Goal: Task Accomplishment & Management: Manage account settings

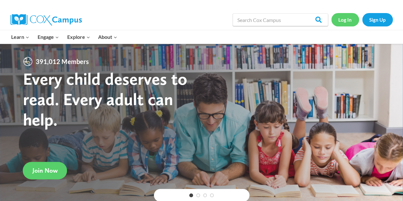
click at [351, 21] on link "Log In" at bounding box center [346, 19] width 28 height 13
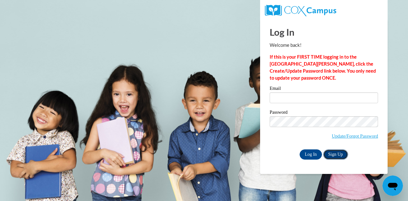
click at [340, 152] on link "Sign Up" at bounding box center [335, 155] width 25 height 10
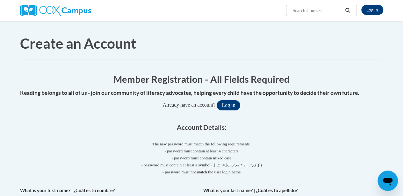
click at [340, 152] on p "- password must contain at least 4 characters - password must contain mixed cas…" at bounding box center [201, 162] width 363 height 28
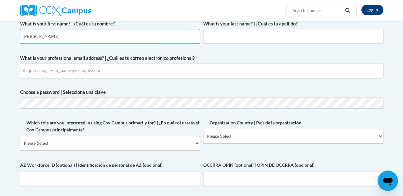
scroll to position [151, 0]
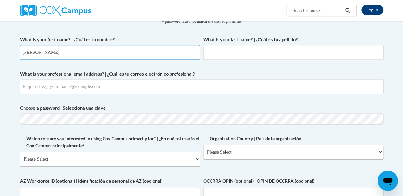
type input "JoAnn Key"
click at [295, 48] on span "What is your last name? | ¿Cuál es tu apellido?" at bounding box center [293, 47] width 180 height 23
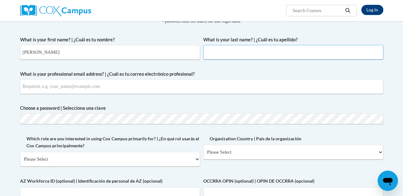
click at [295, 49] on input "What is your last name? | ¿Cuál es tu apellido?" at bounding box center [293, 52] width 180 height 15
type input "Key"
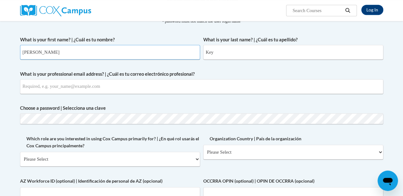
click at [200, 45] on input "JoAnn Key" at bounding box center [110, 52] width 180 height 15
type input "JoAnn"
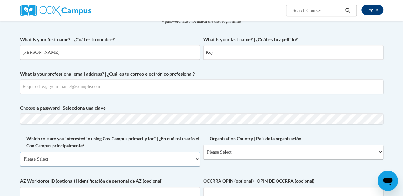
click at [198, 152] on select "Please Select College/University | Colegio/Universidad Community/Nonprofit Part…" at bounding box center [110, 159] width 180 height 15
select select "fbf2d438-af2f-41f8-98f1-81c410e29de3"
click at [20, 152] on select "Please Select College/University | Colegio/Universidad Community/Nonprofit Part…" at bounding box center [110, 159] width 180 height 15
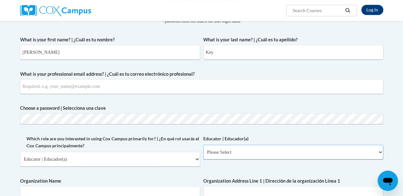
click at [203, 146] on select "Please Select Early Learning/Daycare Teacher/Family Home Care Provider | Maestr…" at bounding box center [293, 152] width 180 height 15
select select "5e2af403-4f2c-4e49-a02f-103e55d7b75b"
click at [203, 145] on select "Please Select Early Learning/Daycare Teacher/Family Home Care Provider | Maestr…" at bounding box center [293, 152] width 180 height 15
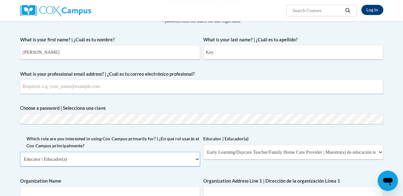
click at [185, 152] on select "Please Select College/University | Colegio/Universidad Community/Nonprofit Part…" at bounding box center [110, 159] width 180 height 15
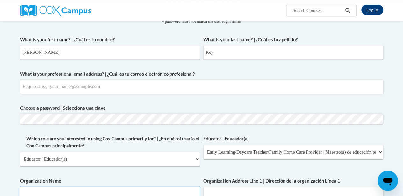
click at [172, 186] on input "Organization Name" at bounding box center [110, 193] width 180 height 15
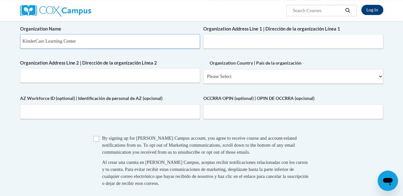
scroll to position [246, 0]
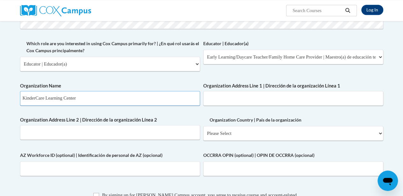
type input "KinderCare Learning Center"
click at [284, 95] on input "Organization Address Line 1 | Dirección de la organización Línea 1" at bounding box center [293, 98] width 180 height 15
type input "14225 Park Center Dr"
type input "301178@klcorp.com"
type input "14225 Park Center Dr"
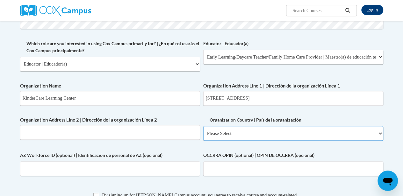
click at [203, 139] on select "Please Select United States | Estados Unidos Outside of the United States | Fue…" at bounding box center [293, 133] width 180 height 15
select select "ad49bcad-a171-4b2e-b99c-48b446064914"
click at [203, 132] on select "Please Select United States | Estados Unidos Outside of the United States | Fue…" at bounding box center [293, 133] width 180 height 15
select select
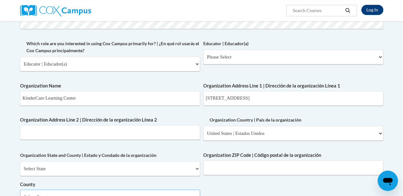
click at [54, 190] on select "Select County Allegany Anne Arundel Baltimore Baltimore Calvert Caroline Carrol…" at bounding box center [110, 197] width 180 height 15
select select "Prince George's"
click at [20, 190] on select "Select County Allegany Anne Arundel Baltimore Baltimore Calvert Caroline Carrol…" at bounding box center [110, 197] width 180 height 15
click at [115, 181] on label "County" at bounding box center [110, 184] width 180 height 7
click at [115, 190] on select "Select County Allegany Anne Arundel Baltimore Baltimore Calvert Caroline Carrol…" at bounding box center [110, 197] width 180 height 15
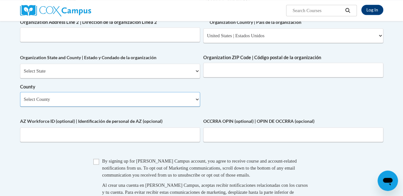
scroll to position [341, 0]
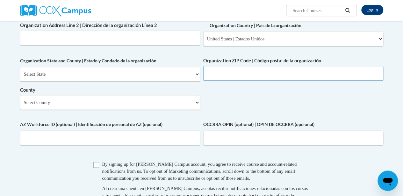
click at [326, 81] on input "Organization ZIP Code | Código postal de la organización" at bounding box center [293, 73] width 180 height 15
type input "20707"
click at [398, 101] on body "Log In Search Search... Create an Account Member Registration - All Fields Requ…" at bounding box center [201, 50] width 403 height 783
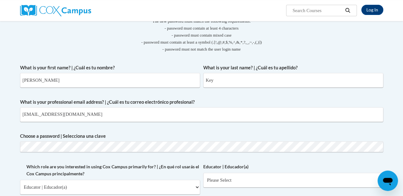
scroll to position [130, 0]
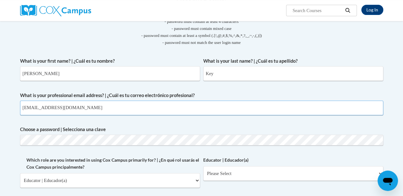
click at [225, 101] on input "301178@klcorp.com" at bounding box center [201, 108] width 363 height 15
type input "3"
type input "[EMAIL_ADDRESS][DOMAIN_NAME]"
click at [212, 101] on input "[EMAIL_ADDRESS][DOMAIN_NAME]" at bounding box center [201, 108] width 363 height 15
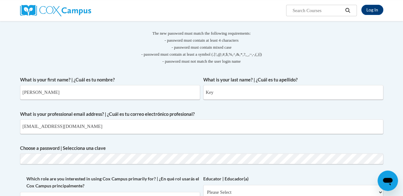
scroll to position [104, 0]
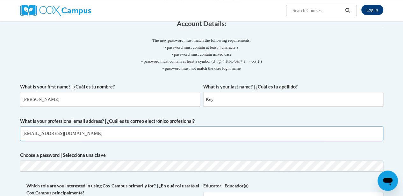
click at [289, 127] on input "[EMAIL_ADDRESS][DOMAIN_NAME]" at bounding box center [201, 134] width 363 height 15
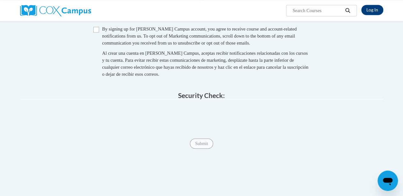
scroll to position [404, 0]
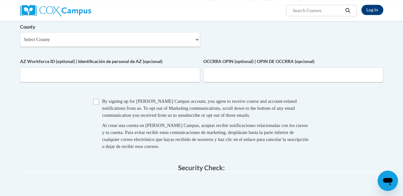
click at [93, 105] on input "Checkbox" at bounding box center [96, 102] width 6 height 6
checkbox input "true"
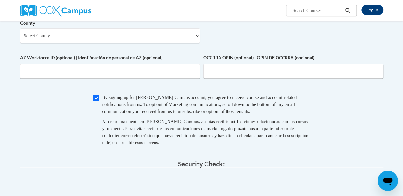
scroll to position [425, 0]
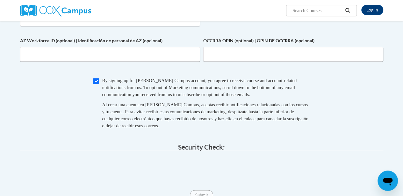
click at [130, 190] on div "Submit Submit" at bounding box center [201, 195] width 363 height 10
click at [37, 190] on div "Submit Submit" at bounding box center [201, 195] width 363 height 10
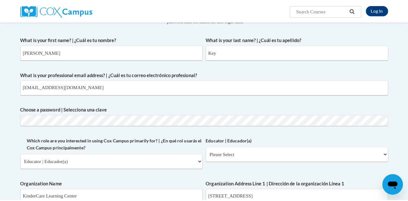
scroll to position [149, 0]
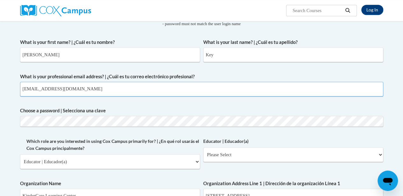
click at [292, 82] on input "[EMAIL_ADDRESS][DOMAIN_NAME]" at bounding box center [201, 89] width 363 height 15
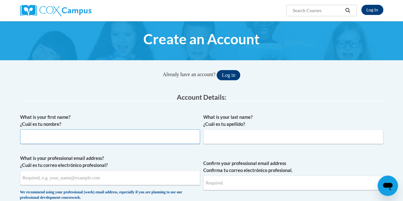
click at [149, 140] on input "What is your first name? ¿Cuál es tu nombre?" at bounding box center [110, 136] width 180 height 15
drag, startPoint x: 149, startPoint y: 140, endPoint x: 141, endPoint y: 155, distance: 17.7
type input "JoAnn"
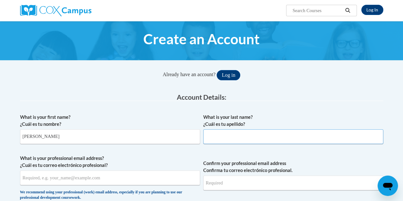
click at [244, 140] on input "What is your last name? ¿Cuál es tu apellido?" at bounding box center [293, 136] width 180 height 15
type input "Key"
click at [278, 119] on label "What is your last name? ¿Cuál es tu apellido?" at bounding box center [293, 121] width 180 height 14
click at [278, 129] on input "Key" at bounding box center [293, 136] width 180 height 15
click at [379, 11] on link "Log In" at bounding box center [373, 10] width 22 height 10
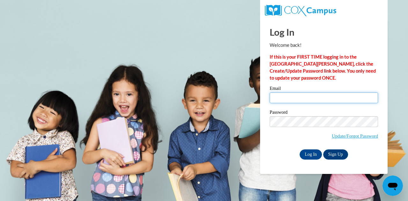
click at [289, 93] on input "Email" at bounding box center [324, 97] width 108 height 11
type input "[EMAIL_ADDRESS][DOMAIN_NAME]"
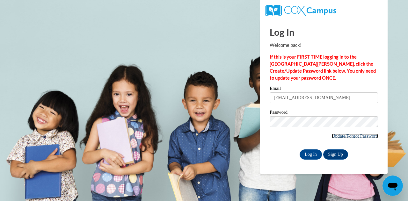
click at [338, 137] on link "Update/Forgot Password" at bounding box center [355, 136] width 46 height 5
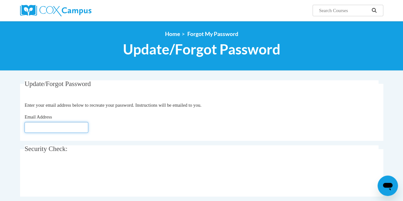
click at [46, 124] on input "Email Address" at bounding box center [57, 127] width 64 height 11
type input "[EMAIL_ADDRESS][DOMAIN_NAME]"
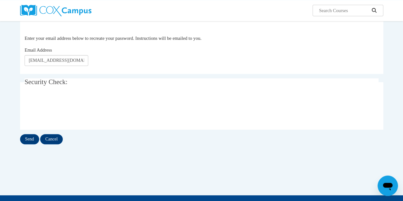
scroll to position [68, 0]
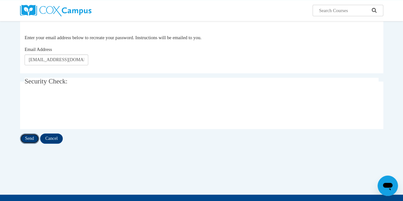
click at [29, 138] on input "Send" at bounding box center [29, 139] width 19 height 10
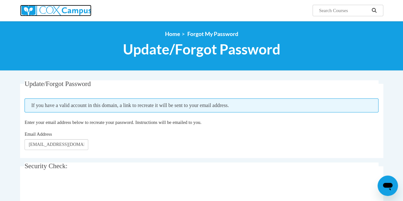
click at [36, 11] on img at bounding box center [55, 10] width 71 height 11
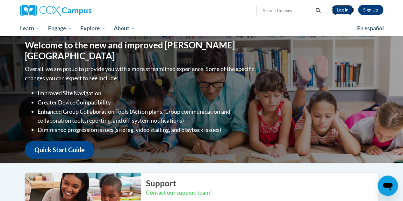
click at [347, 11] on link "Log In" at bounding box center [343, 10] width 22 height 10
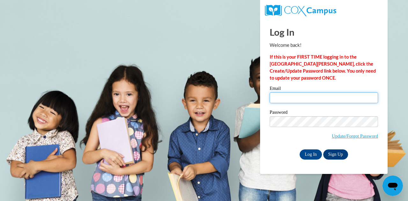
click at [292, 101] on input "Email" at bounding box center [324, 97] width 108 height 11
type input "[EMAIL_ADDRESS][DOMAIN_NAME]"
